Goal: Transaction & Acquisition: Purchase product/service

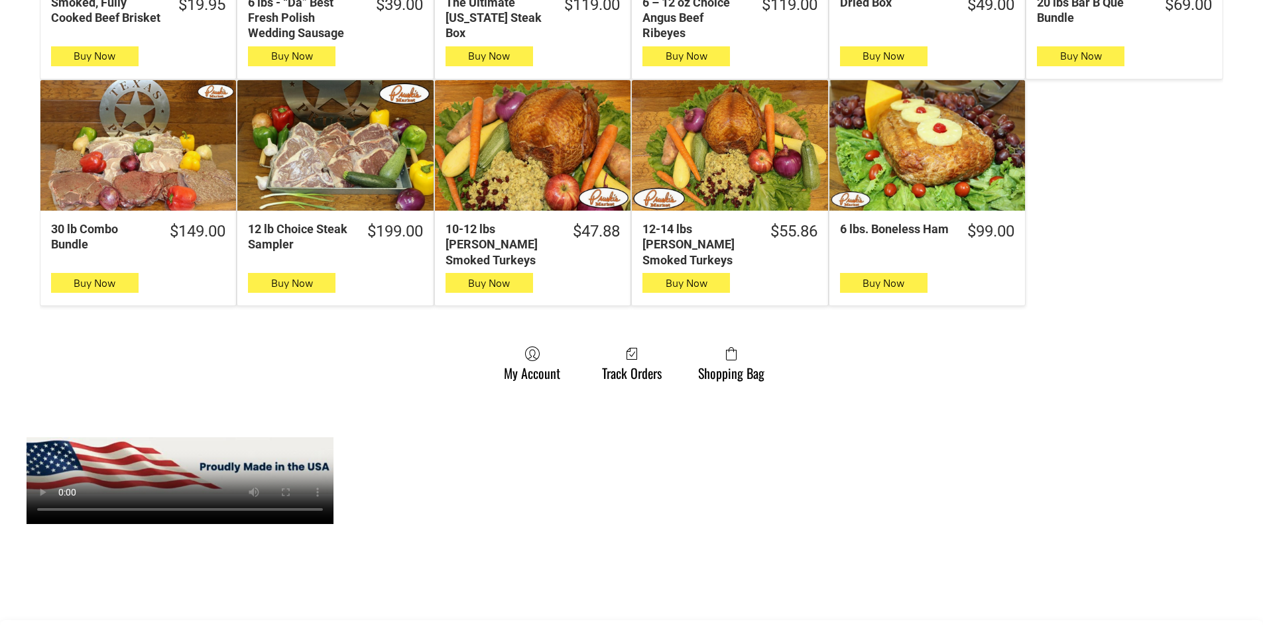
scroll to position [928, 0]
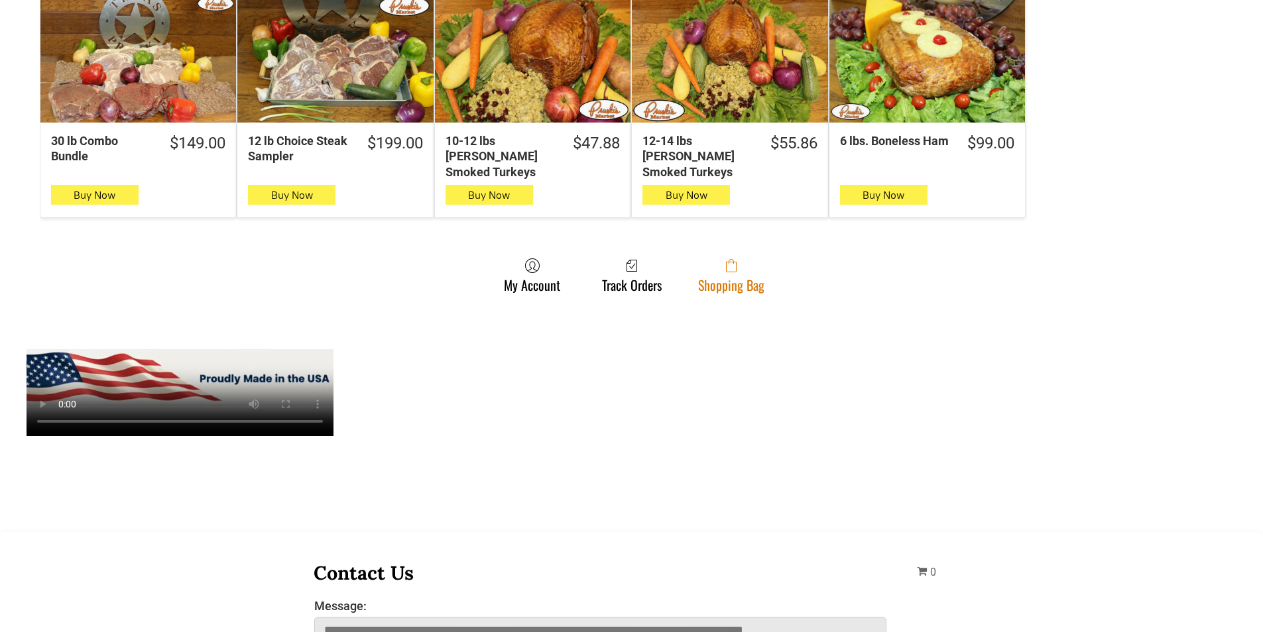
click at [765, 272] on link "Shopping Bag" at bounding box center [731, 275] width 80 height 35
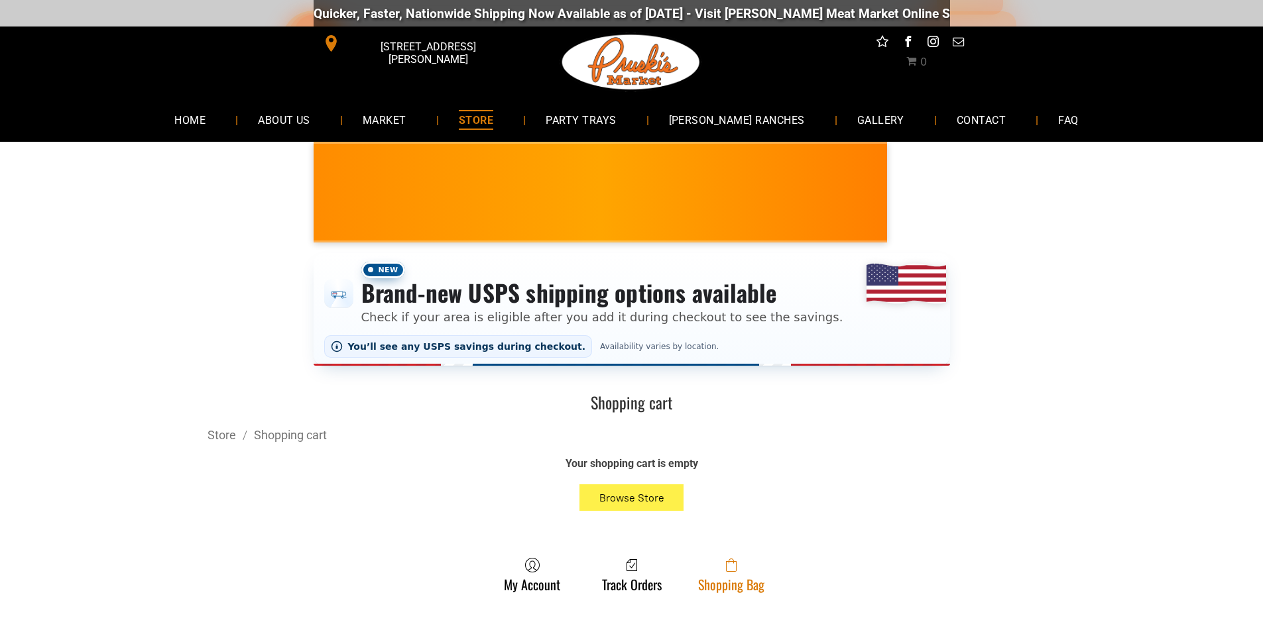
click at [720, 567] on span at bounding box center [731, 566] width 66 height 16
click at [749, 588] on link "Shopping Bag" at bounding box center [731, 575] width 80 height 35
click at [746, 566] on span at bounding box center [731, 566] width 66 height 16
